Goal: Find specific page/section: Find specific page/section

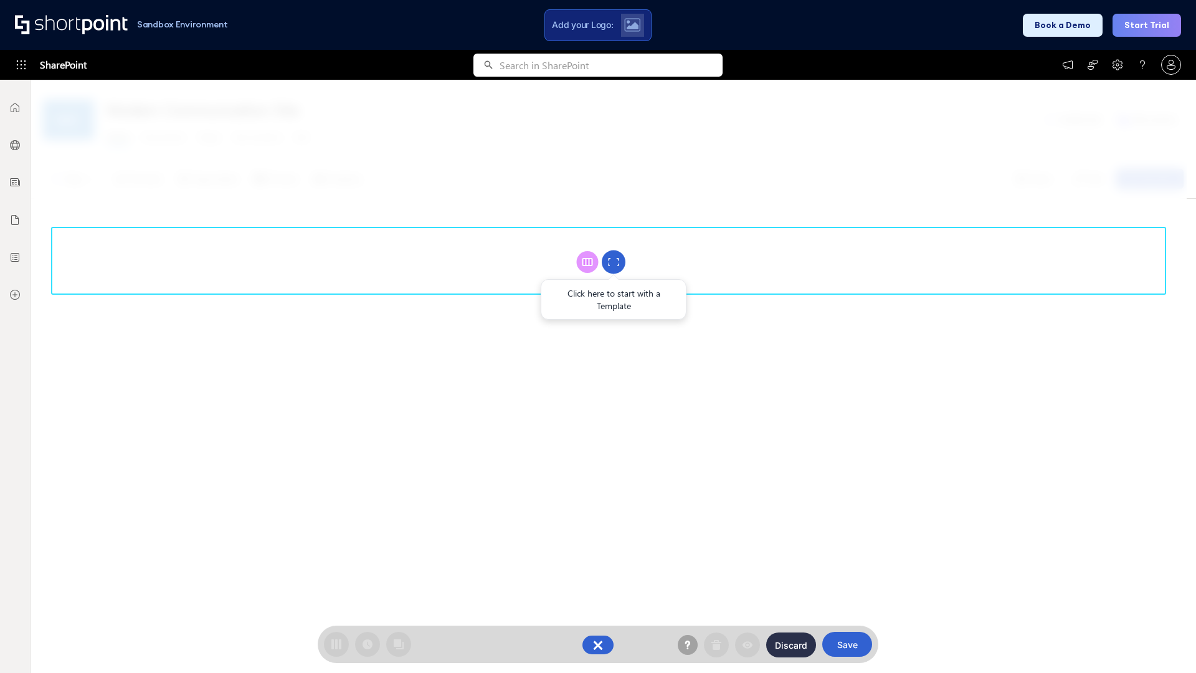
click at [614, 262] on circle at bounding box center [614, 262] width 24 height 24
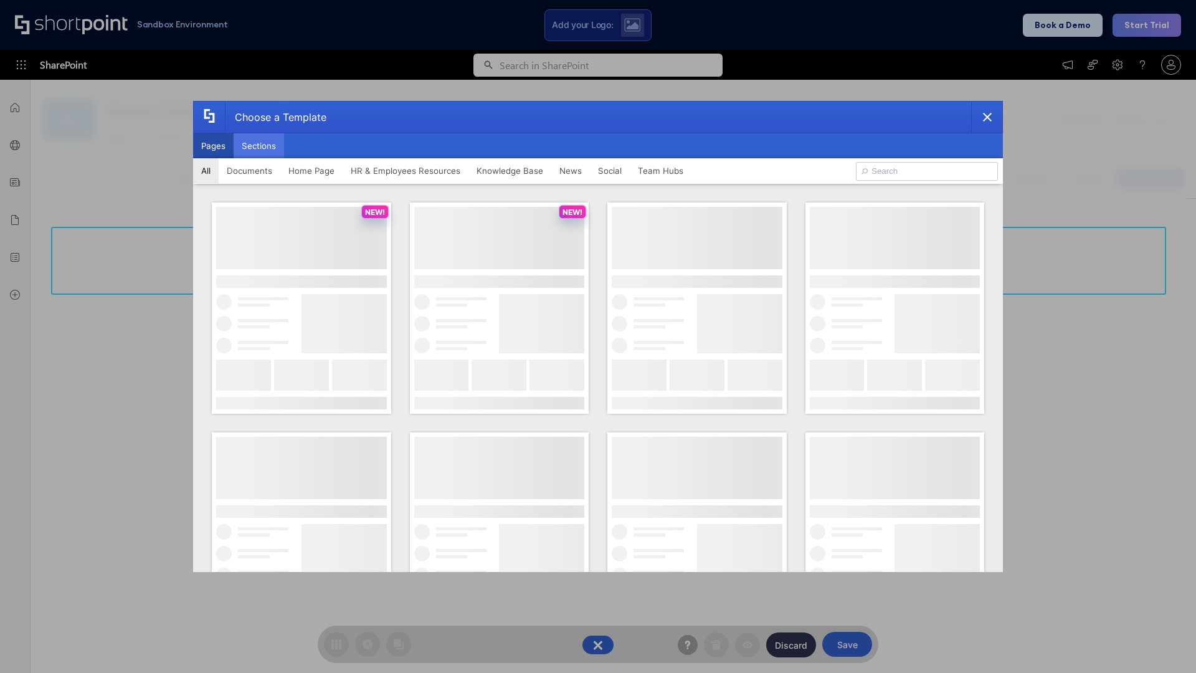
click at [259, 146] on button "Sections" at bounding box center [259, 145] width 50 height 25
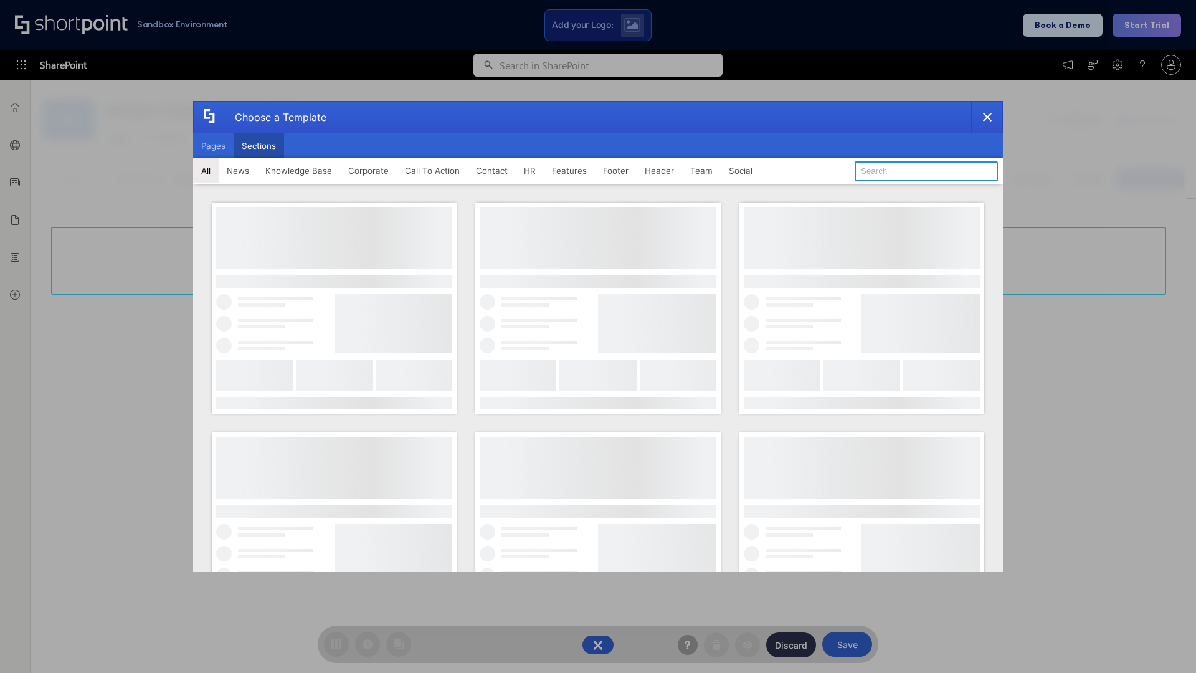
type input "Cards"
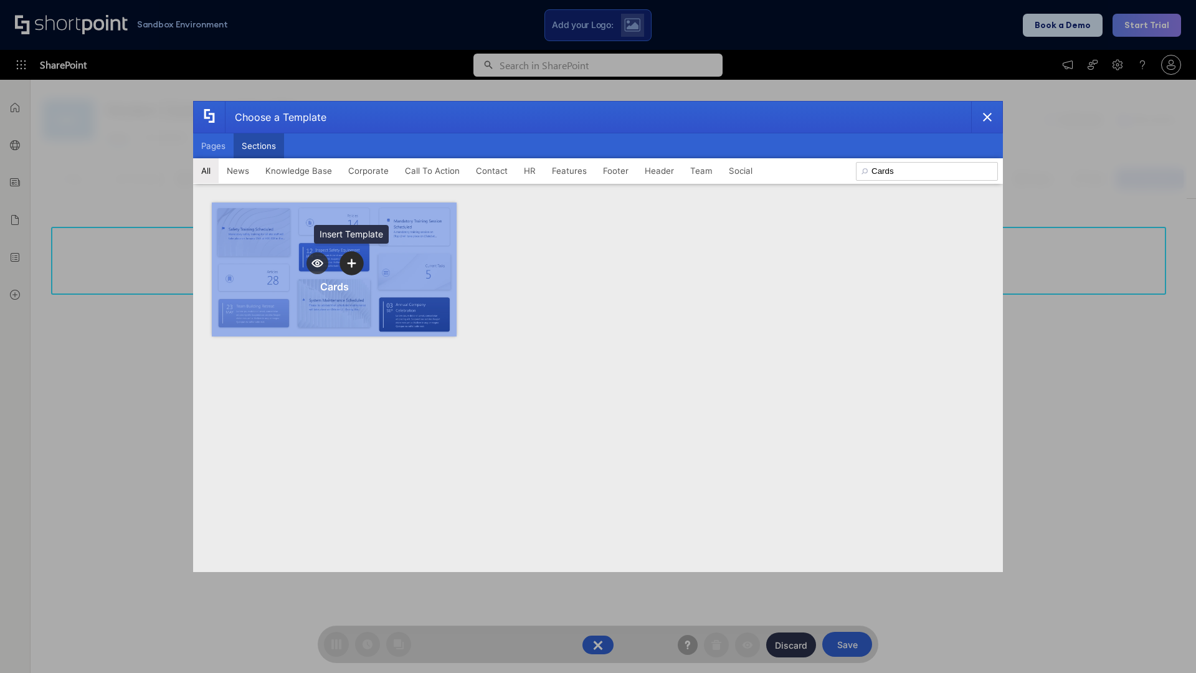
click at [351, 263] on icon "template selector" at bounding box center [351, 263] width 9 height 9
